Goal: Check status: Check status

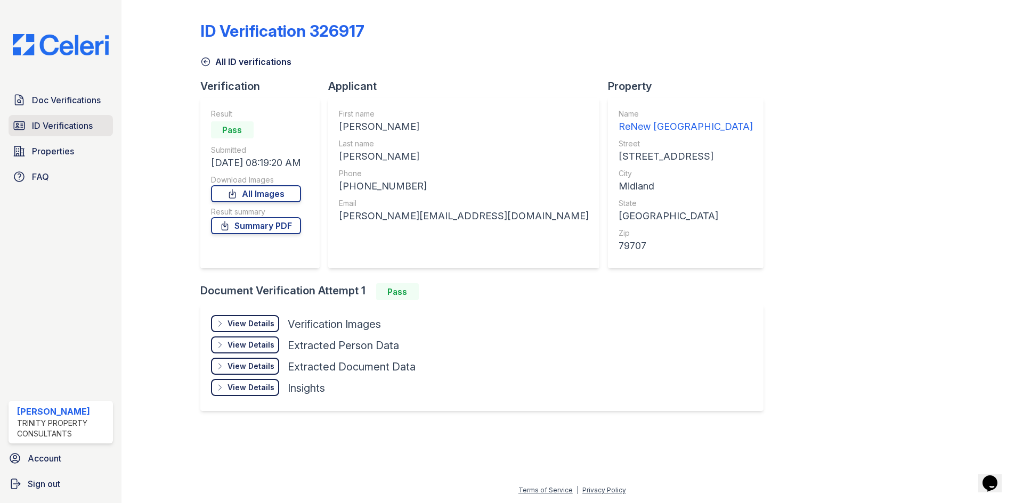
click at [51, 129] on span "ID Verifications" at bounding box center [62, 125] width 61 height 13
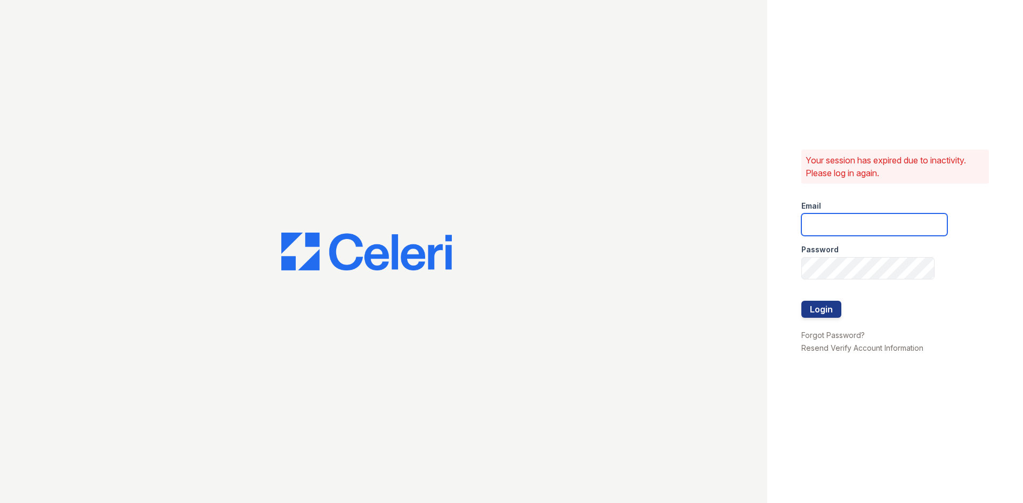
click at [866, 227] on input "email" at bounding box center [874, 225] width 146 height 22
type input "acarrillo@trinity-pm.com"
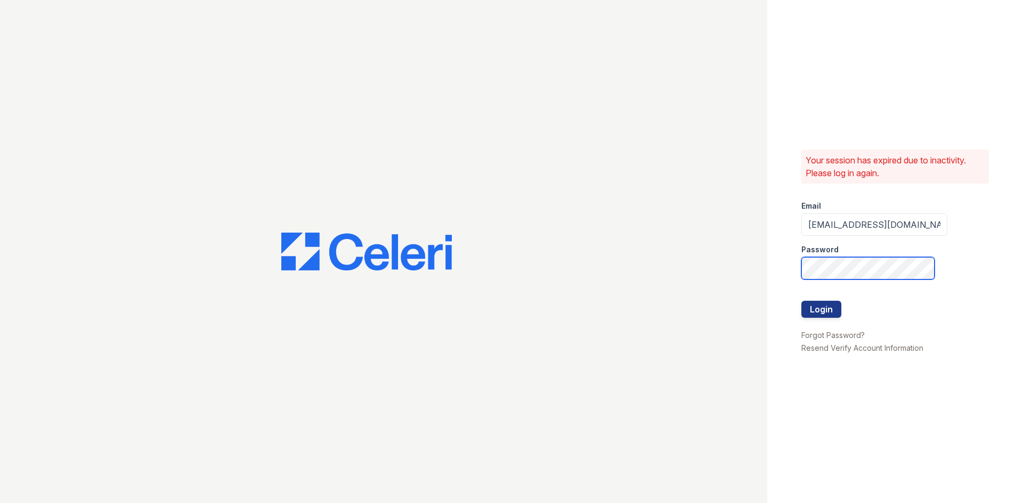
click at [801, 301] on button "Login" at bounding box center [821, 309] width 40 height 17
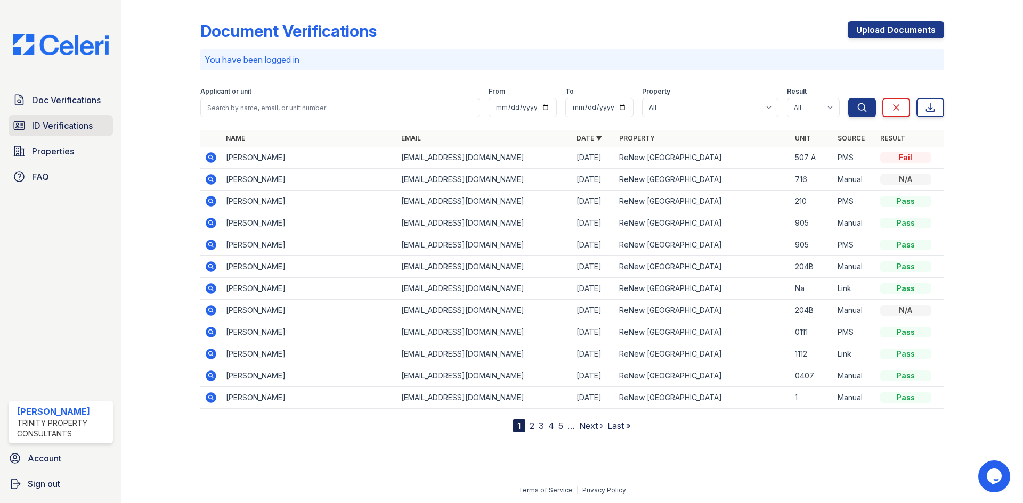
click at [74, 125] on span "ID Verifications" at bounding box center [62, 125] width 61 height 13
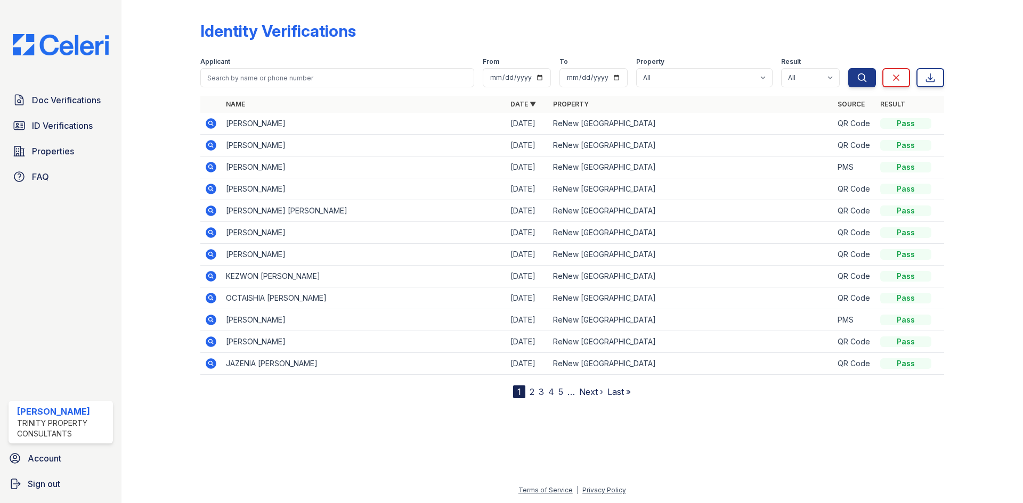
click at [532, 396] on link "2" at bounding box center [531, 392] width 5 height 11
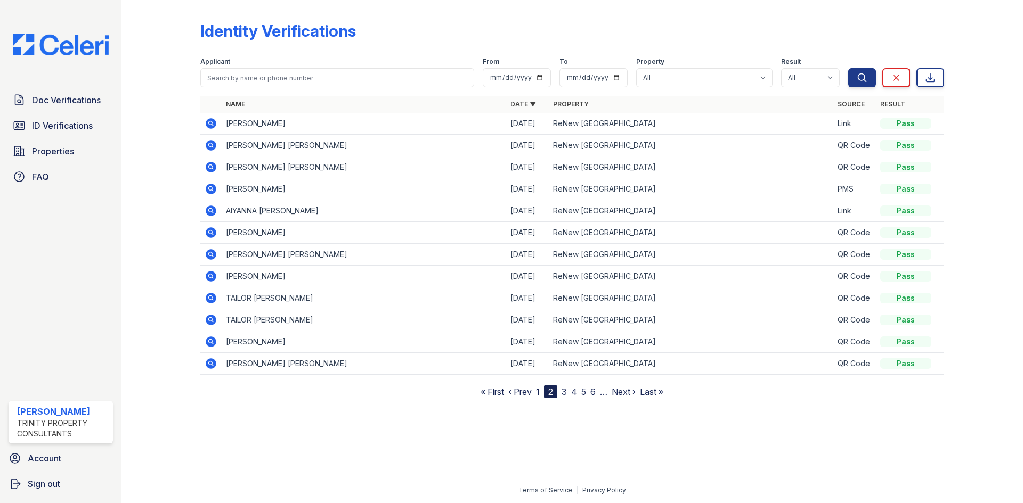
click at [208, 125] on icon at bounding box center [211, 123] width 11 height 11
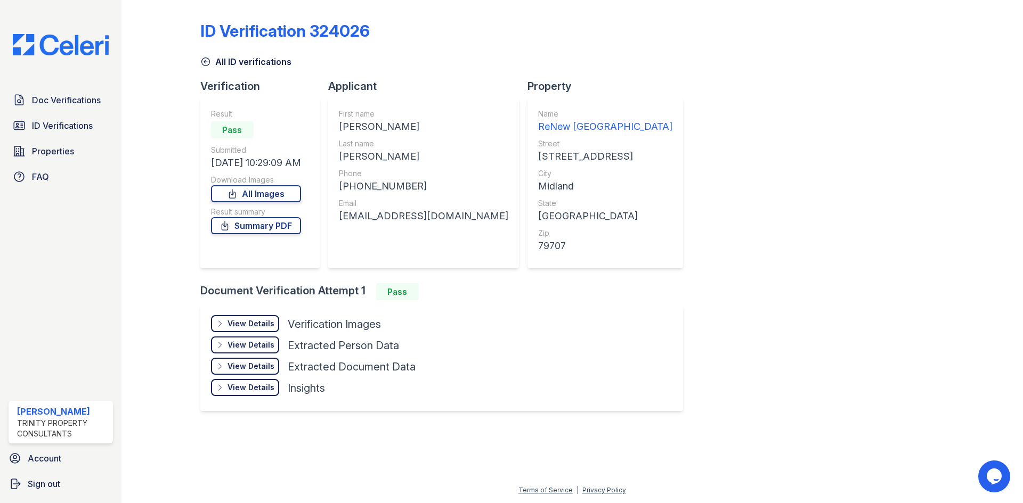
click at [252, 327] on div "View Details" at bounding box center [250, 324] width 47 height 11
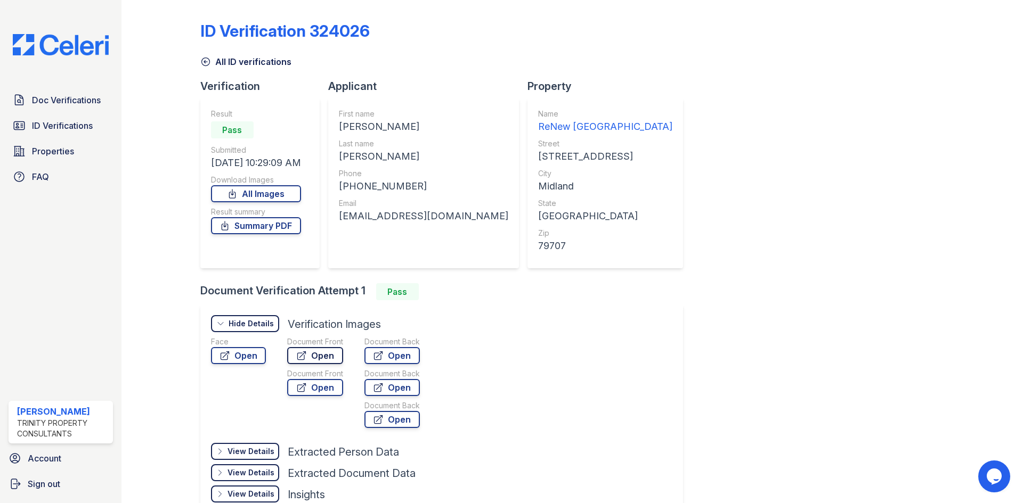
click at [333, 360] on link "Open" at bounding box center [315, 355] width 56 height 17
click at [276, 225] on link "Summary PDF" at bounding box center [256, 225] width 90 height 17
